Goal: Transaction & Acquisition: Download file/media

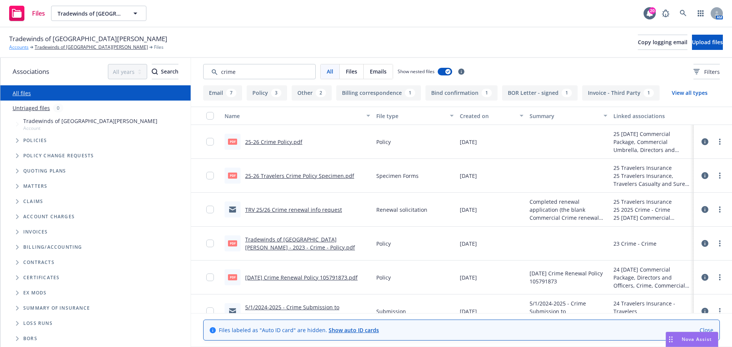
click at [21, 46] on link "Accounts" at bounding box center [18, 47] width 19 height 7
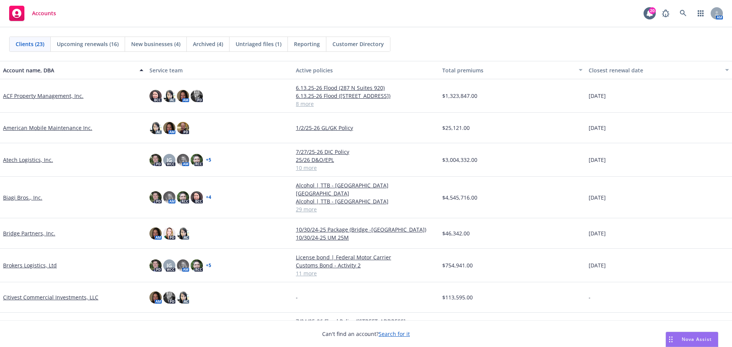
click at [34, 99] on link "ACF Property Management, Inc." at bounding box center [43, 96] width 80 height 8
click at [34, 96] on link "ACF Property Management, Inc." at bounding box center [43, 96] width 80 height 8
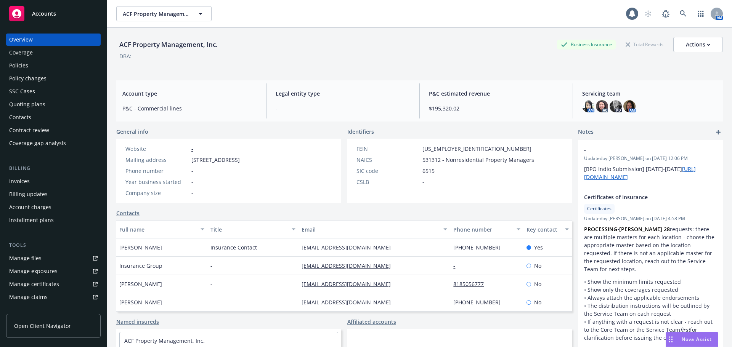
click at [30, 71] on div "Policies" at bounding box center [53, 65] width 88 height 12
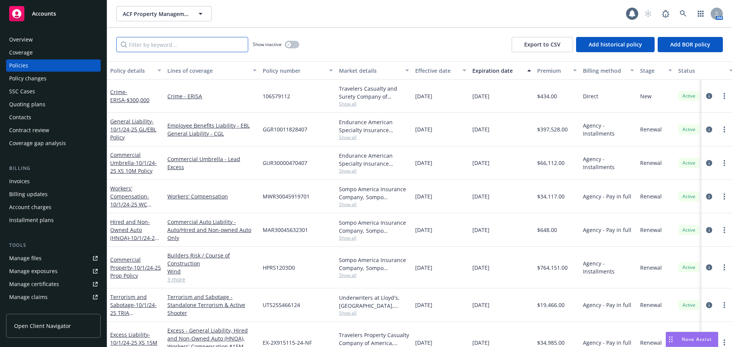
click at [172, 44] on input "Filter by keyword..." at bounding box center [182, 44] width 132 height 15
click at [194, 40] on input "property" at bounding box center [182, 44] width 132 height 15
type input "property"
click at [128, 264] on link "Commercial Property - 10/1/24-25 Prop Policy" at bounding box center [135, 267] width 51 height 23
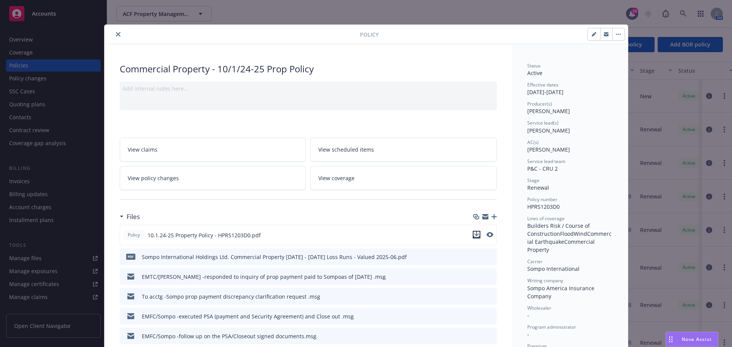
click at [476, 236] on icon "download file" at bounding box center [477, 235] width 6 height 6
click at [116, 33] on icon "close" at bounding box center [118, 34] width 5 height 5
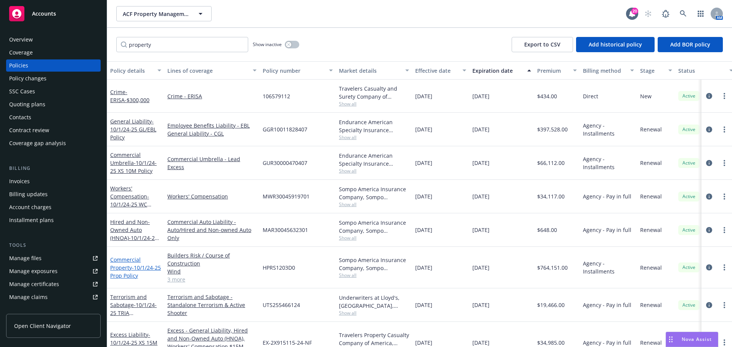
click at [130, 260] on link "Commercial Property - 10/1/24-25 Prop Policy" at bounding box center [135, 267] width 51 height 23
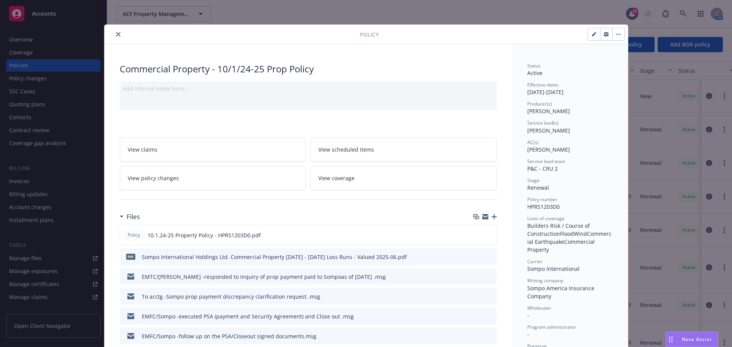
scroll to position [23, 0]
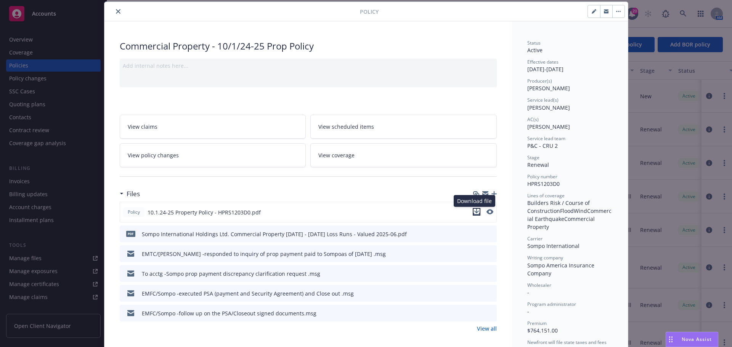
click at [474, 210] on icon "download file" at bounding box center [477, 212] width 6 height 6
click at [117, 9] on button "close" at bounding box center [118, 11] width 9 height 9
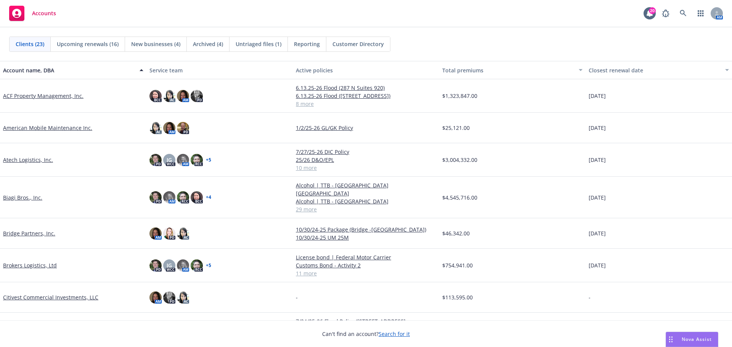
click at [32, 194] on link "Biagi Bros., Inc." at bounding box center [22, 198] width 39 height 8
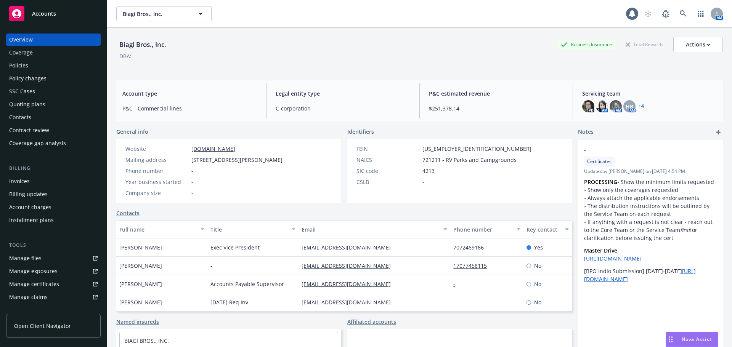
click at [43, 66] on div "Policies" at bounding box center [53, 65] width 88 height 12
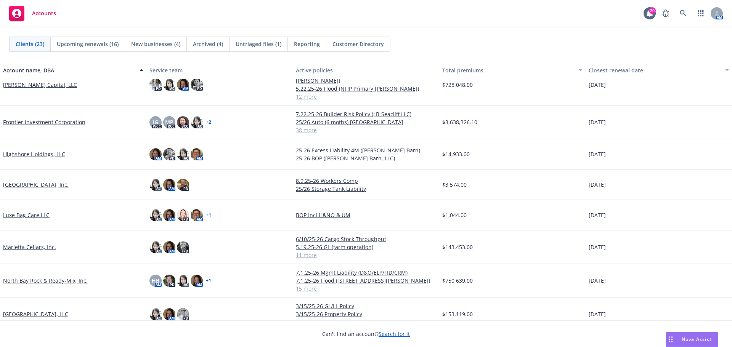
scroll to position [38, 0]
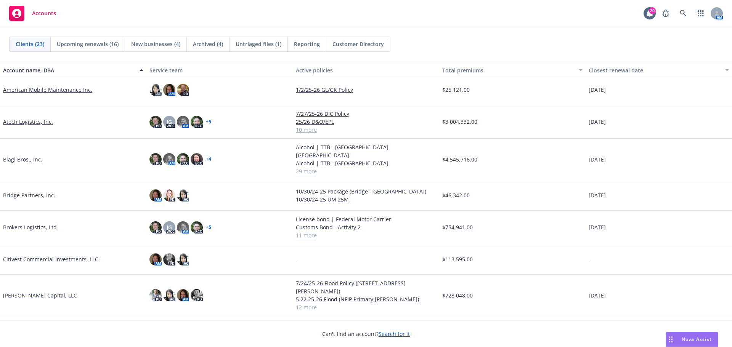
click at [27, 156] on link "Biagi Bros., Inc." at bounding box center [22, 160] width 39 height 8
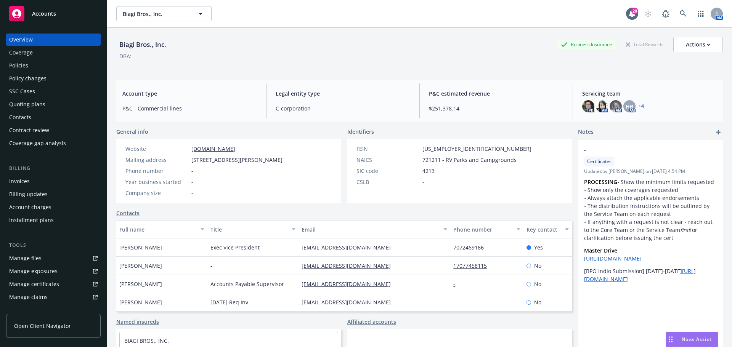
click at [58, 65] on div "Policies" at bounding box center [53, 65] width 88 height 12
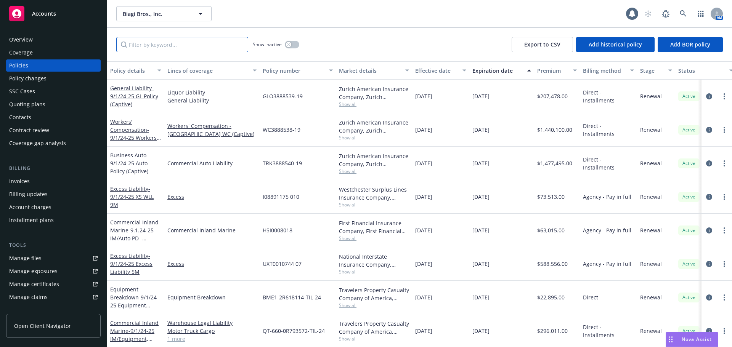
click at [197, 44] on input "Filter by keyword..." at bounding box center [182, 44] width 132 height 15
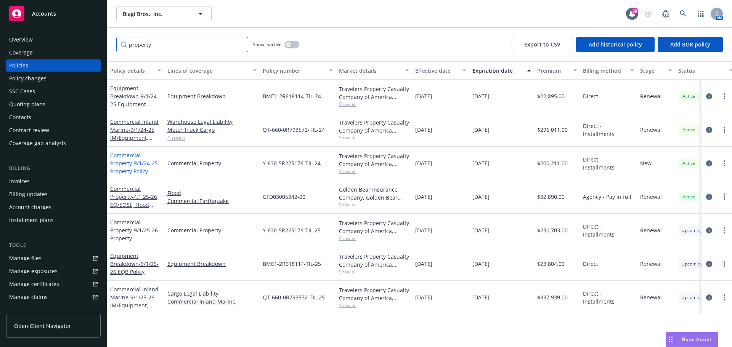
type input "property"
click at [135, 174] on span "- 9/1/24-25 Property Policy" at bounding box center [134, 167] width 48 height 15
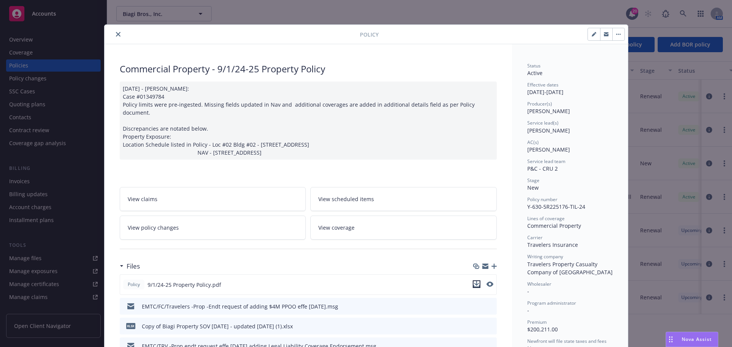
click at [474, 250] on icon "download file" at bounding box center [477, 284] width 6 height 6
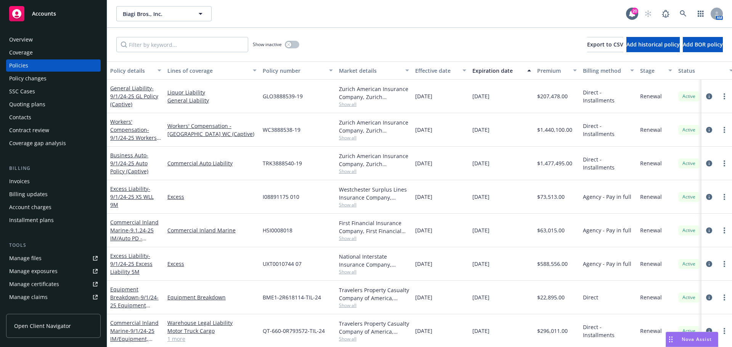
click at [679, 338] on div "Nova Assist" at bounding box center [697, 339] width 42 height 6
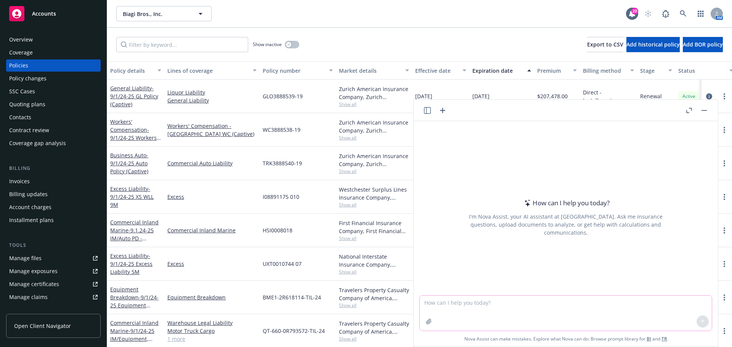
click at [487, 303] on textarea at bounding box center [566, 313] width 292 height 35
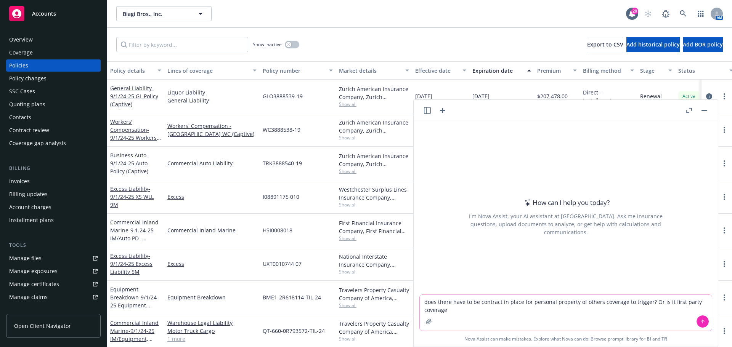
type textarea "does there have to be contract in place for personal property of others coverag…"
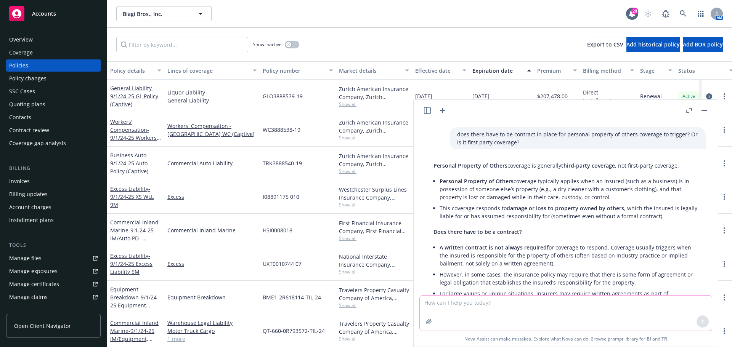
scroll to position [38, 0]
